Goal: Task Accomplishment & Management: Manage account settings

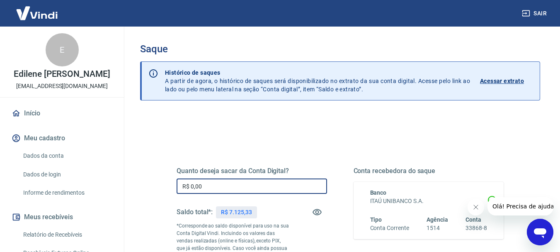
drag, startPoint x: 221, startPoint y: 187, endPoint x: 146, endPoint y: 181, distance: 75.3
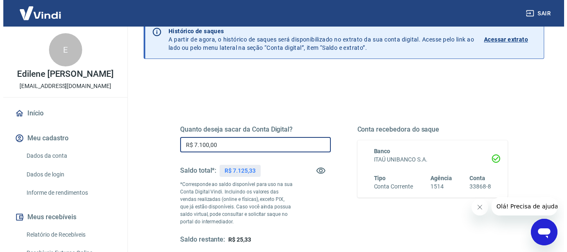
scroll to position [124, 0]
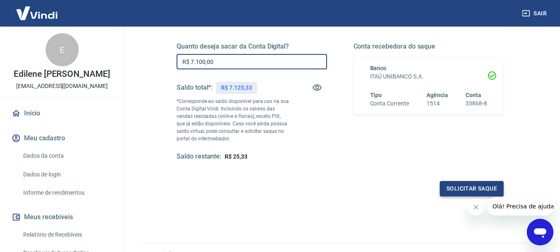
type input "R$ 7.100,00"
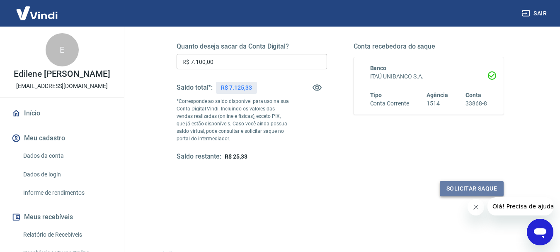
click at [460, 184] on button "Solicitar saque" at bounding box center [472, 188] width 64 height 15
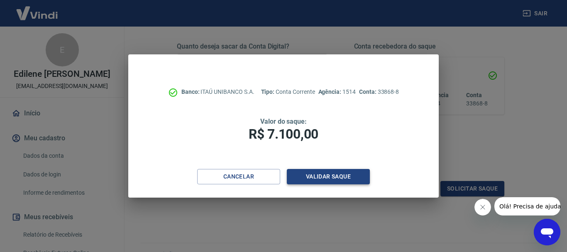
click at [321, 178] on button "Validar saque" at bounding box center [328, 176] width 83 height 15
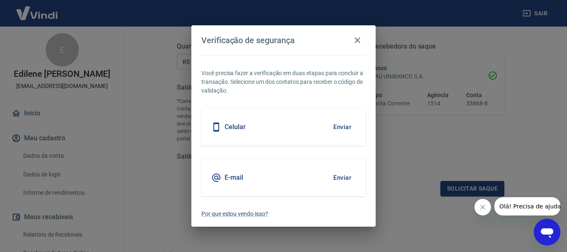
click at [252, 125] on div "Celular Enviar" at bounding box center [283, 126] width 164 height 37
click at [347, 124] on button "Enviar" at bounding box center [341, 126] width 27 height 17
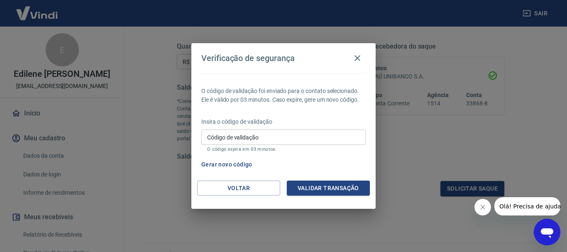
click at [233, 141] on input "Código de validação" at bounding box center [283, 136] width 164 height 15
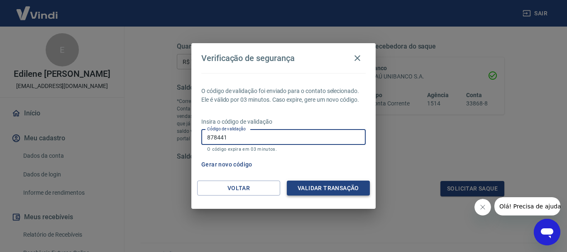
type input "878441"
click at [327, 188] on button "Validar transação" at bounding box center [328, 187] width 83 height 15
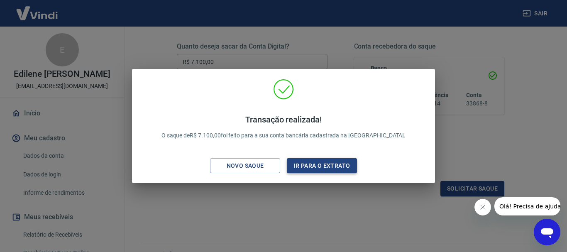
click at [326, 168] on button "Ir para o extrato" at bounding box center [322, 165] width 70 height 15
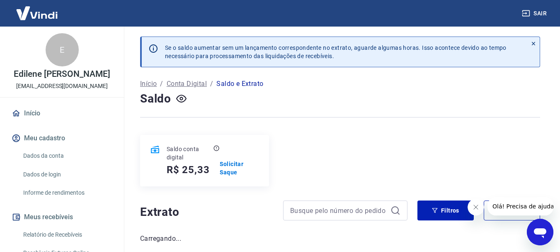
click at [533, 15] on button "Sair" at bounding box center [536, 13] width 30 height 15
